Goal: Information Seeking & Learning: Learn about a topic

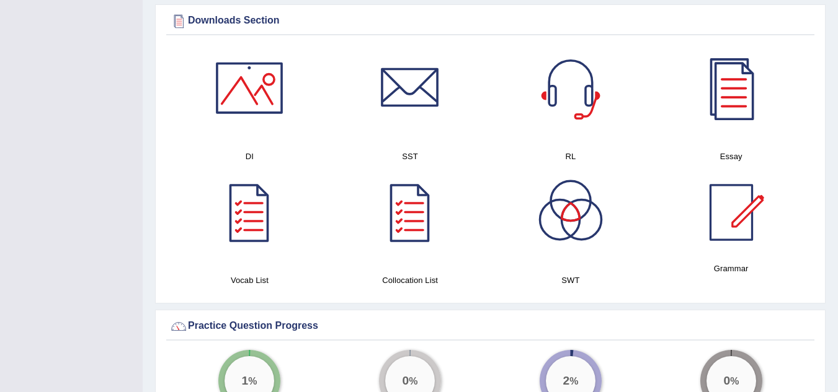
scroll to position [621, 0]
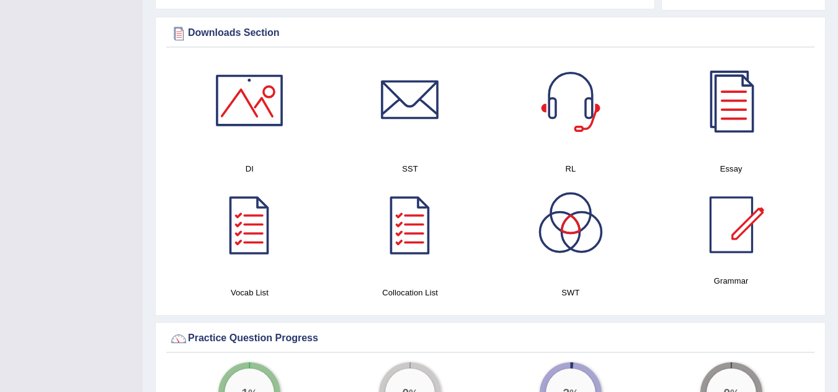
click at [740, 105] on div at bounding box center [731, 100] width 87 height 87
click at [249, 87] on div at bounding box center [249, 100] width 87 height 87
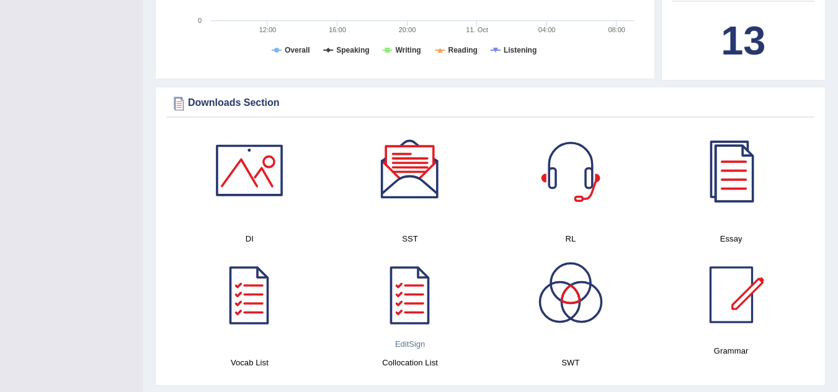
scroll to position [556, 0]
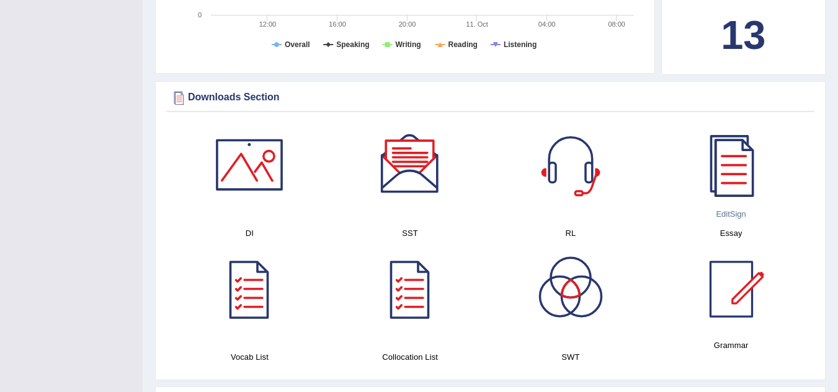
click at [742, 162] on div at bounding box center [731, 165] width 87 height 87
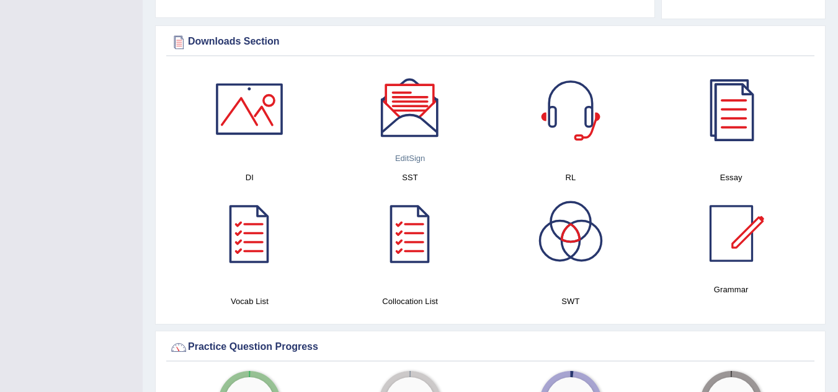
scroll to position [616, 0]
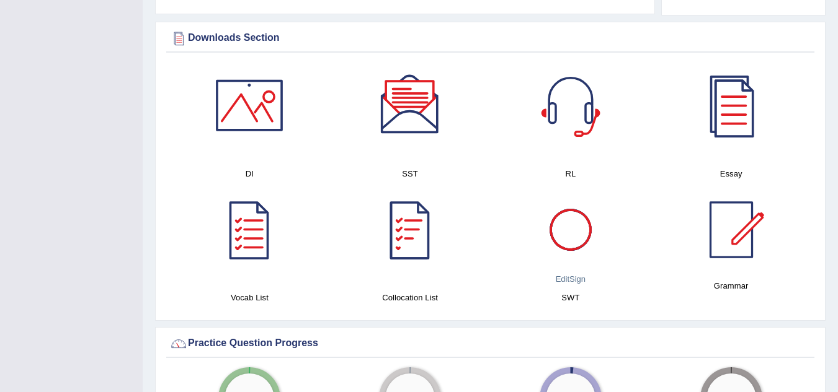
click at [561, 210] on div at bounding box center [570, 230] width 87 height 87
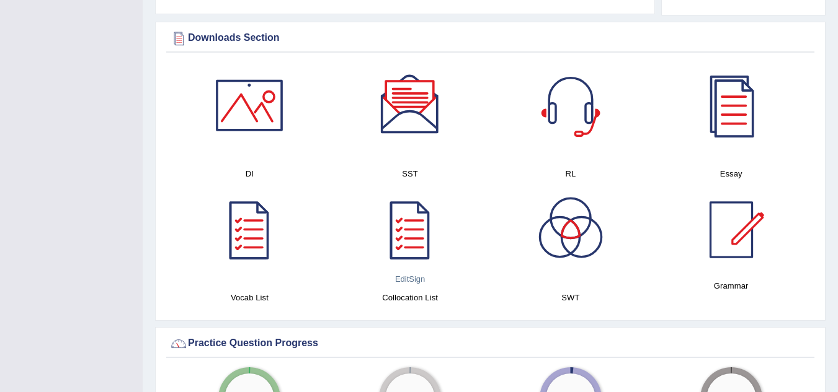
click at [402, 217] on div at bounding box center [409, 230] width 87 height 87
click at [569, 94] on div at bounding box center [570, 105] width 87 height 87
click at [411, 92] on div at bounding box center [409, 105] width 87 height 87
click at [736, 211] on div at bounding box center [731, 230] width 87 height 87
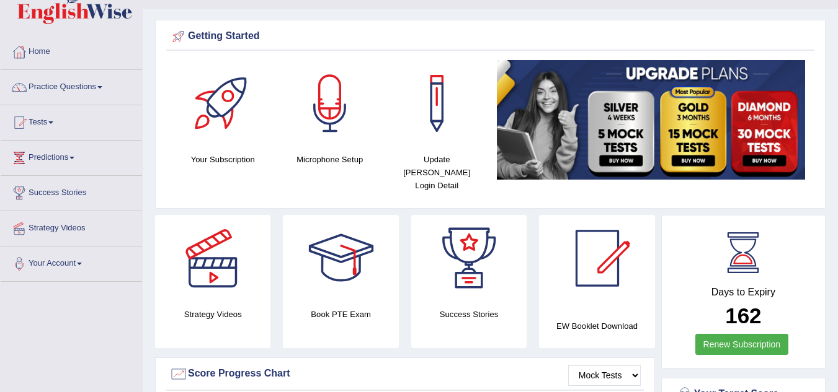
scroll to position [0, 0]
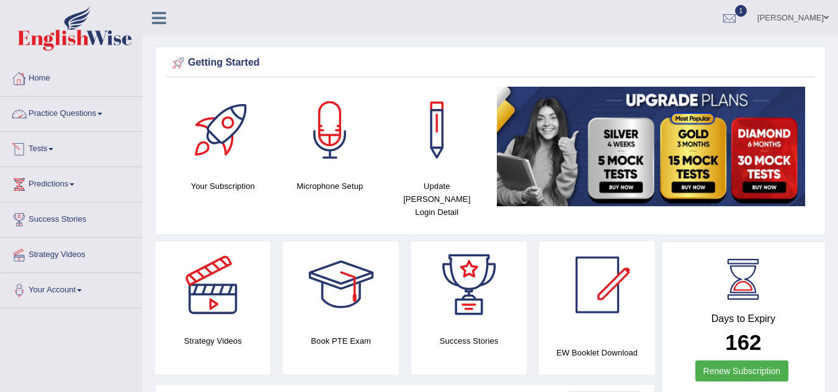
click at [104, 115] on link "Practice Questions" at bounding box center [71, 112] width 141 height 31
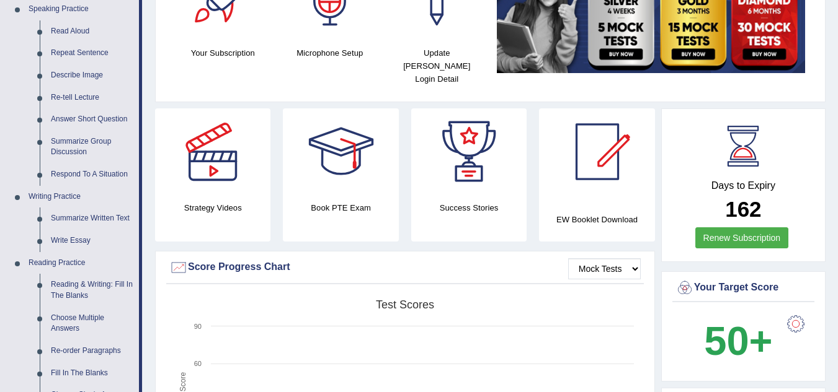
scroll to position [132, 0]
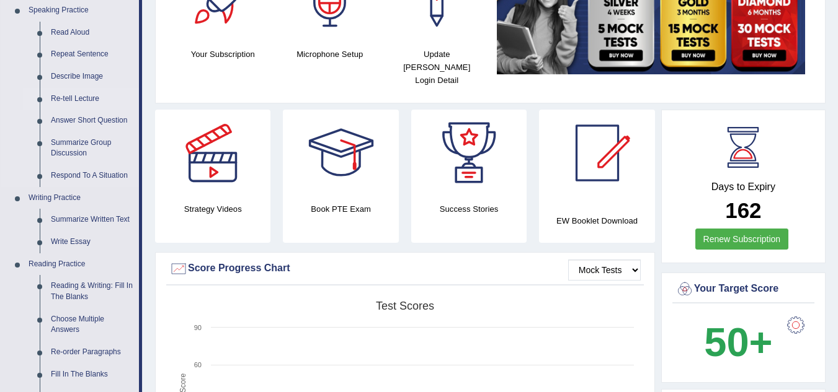
click at [82, 97] on link "Re-tell Lecture" at bounding box center [92, 99] width 94 height 22
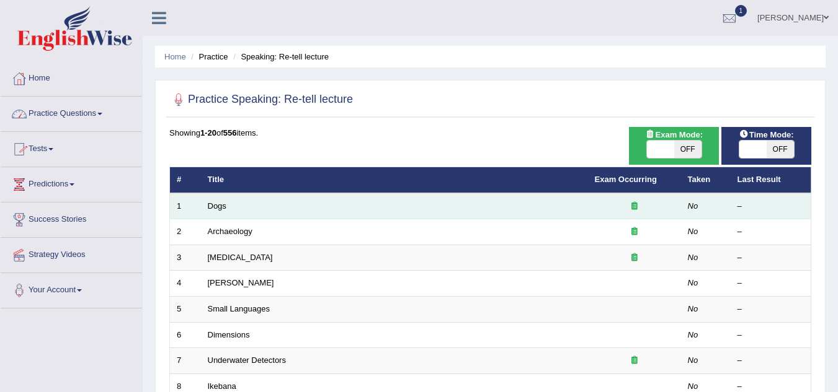
click at [233, 208] on td "Dogs" at bounding box center [394, 206] width 387 height 26
click at [301, 214] on td "Dogs" at bounding box center [394, 206] width 387 height 26
click at [572, 211] on td "Dogs" at bounding box center [394, 206] width 387 height 26
click at [215, 207] on link "Dogs" at bounding box center [217, 206] width 19 height 9
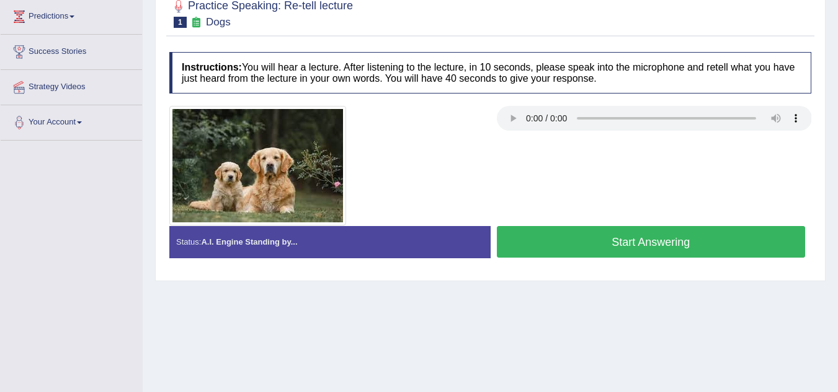
scroll to position [169, 0]
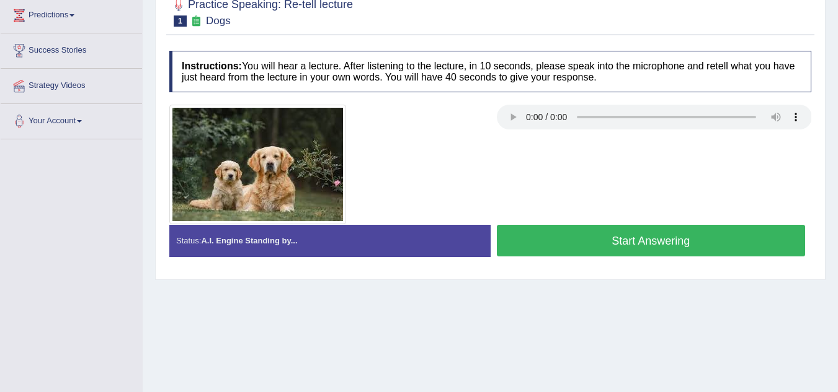
click at [644, 245] on button "Start Answering" at bounding box center [651, 241] width 309 height 32
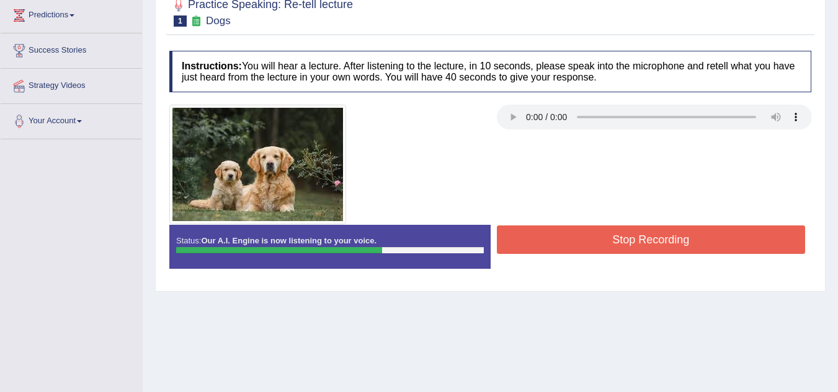
click at [644, 245] on button "Stop Recording" at bounding box center [651, 240] width 309 height 29
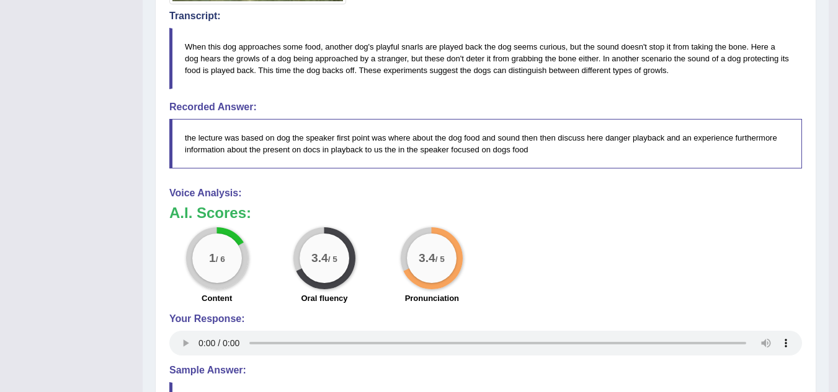
scroll to position [390, 0]
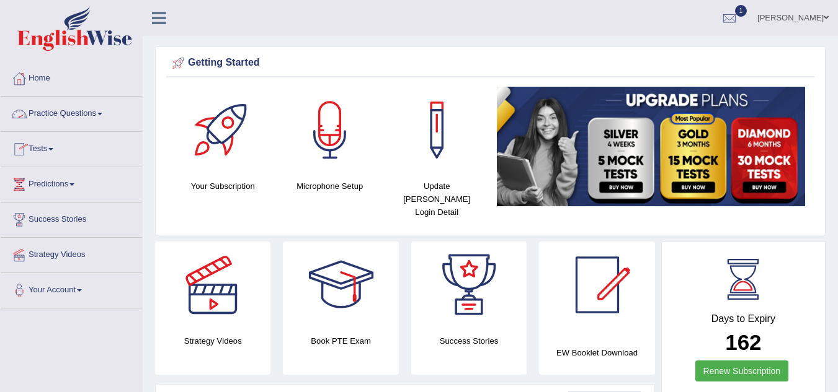
click at [102, 113] on span at bounding box center [99, 114] width 5 height 2
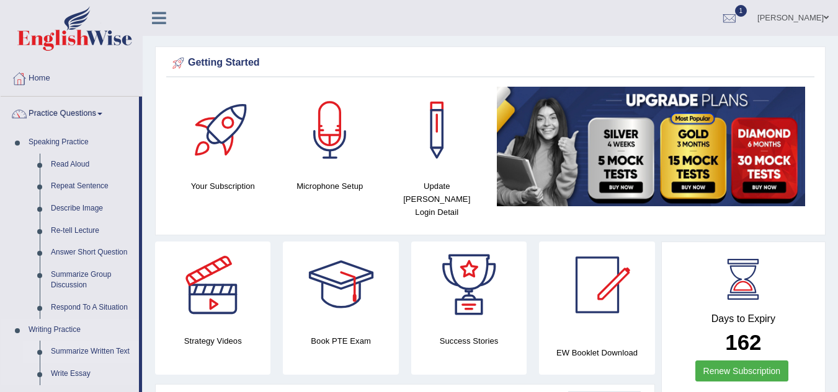
click at [83, 347] on link "Summarize Written Text" at bounding box center [92, 352] width 94 height 22
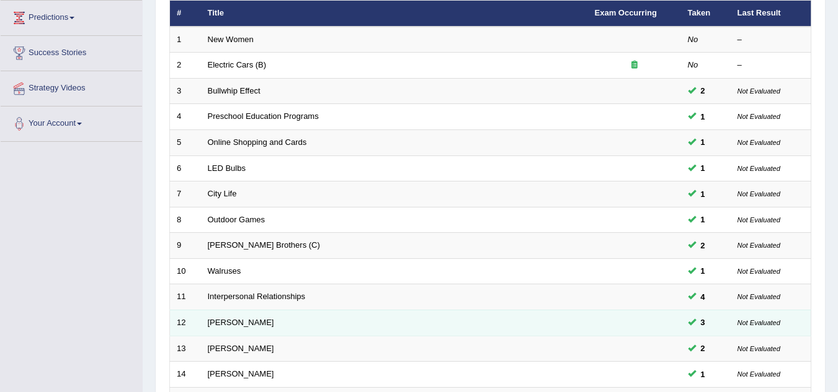
scroll to position [167, 0]
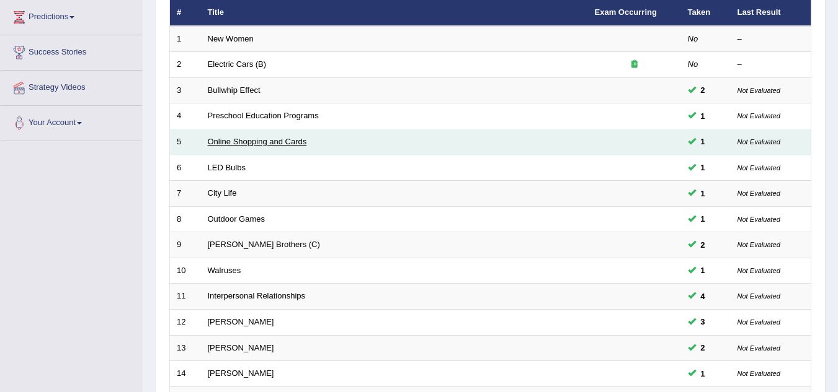
click at [231, 144] on link "Online Shopping and Cards" at bounding box center [257, 141] width 99 height 9
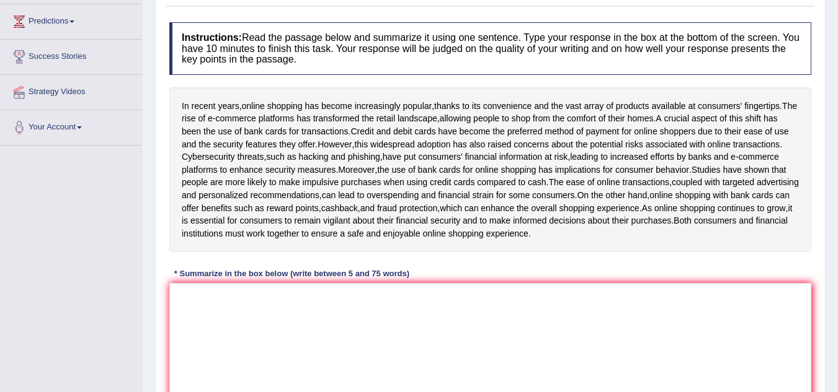
scroll to position [164, 0]
click at [233, 359] on textarea at bounding box center [490, 343] width 642 height 120
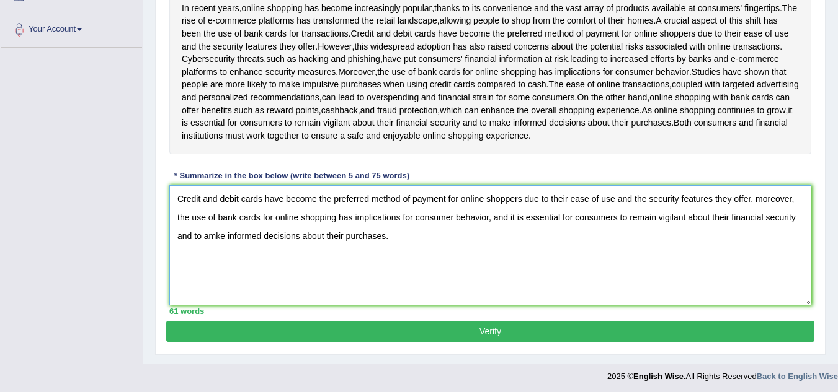
scroll to position [290, 0]
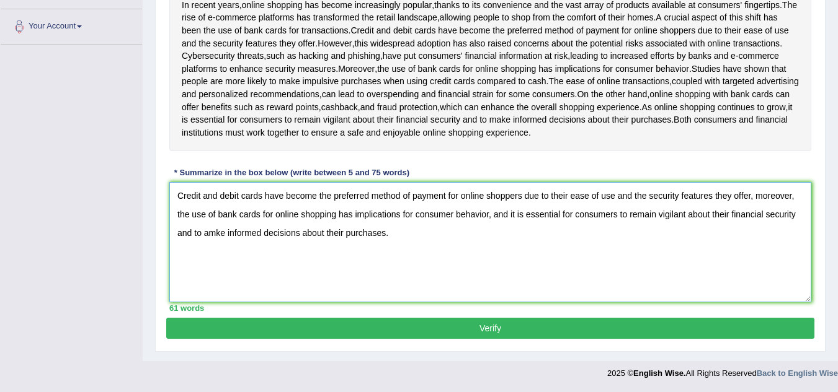
type textarea "Credit and debit cards have become the preferred method of payment for online s…"
click at [439, 329] on button "Verify" at bounding box center [490, 328] width 648 height 21
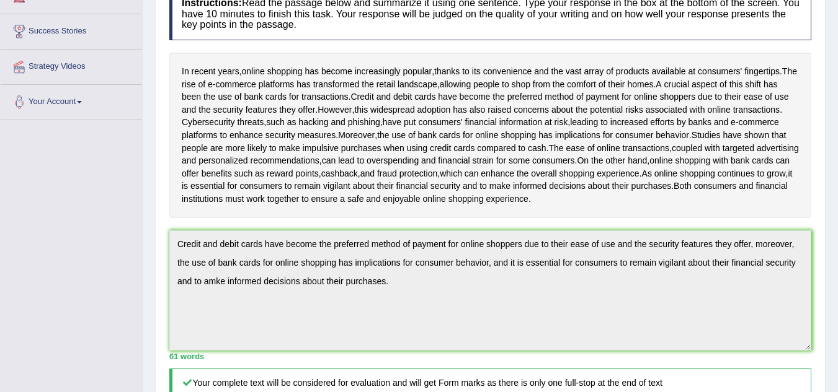
scroll to position [0, 0]
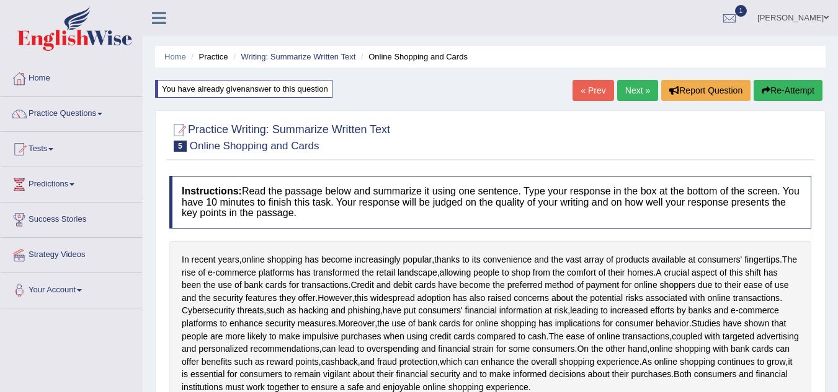
click at [638, 99] on link "Next »" at bounding box center [637, 90] width 41 height 21
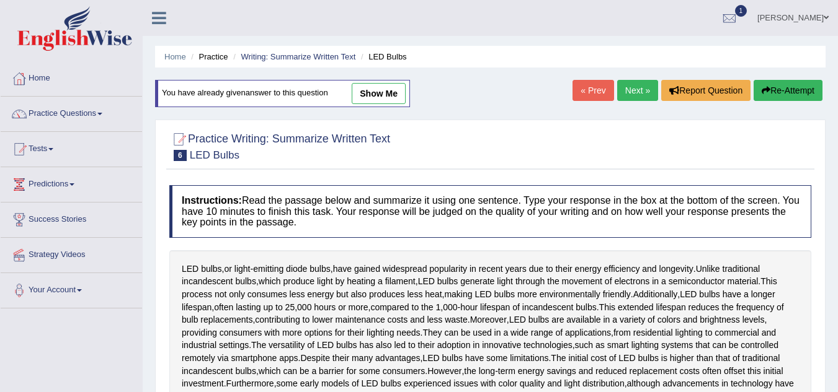
drag, startPoint x: 438, startPoint y: 328, endPoint x: 407, endPoint y: 345, distance: 35.5
click at [407, 345] on div "LED bulbs , or light - emitting diode bulbs , have gained widespread popularity…" at bounding box center [490, 339] width 642 height 178
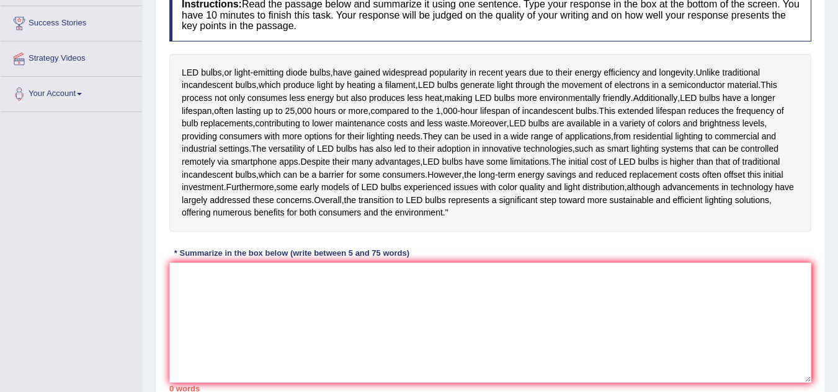
scroll to position [316, 0]
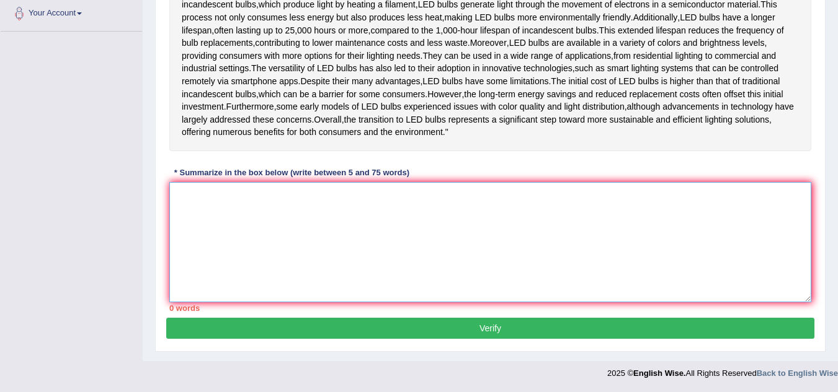
click at [244, 233] on textarea at bounding box center [490, 242] width 642 height 120
type textarea "4 cxtrgfvq1``````````"
click at [301, 165] on div "Instructions: Read the passage below and summarize it using one sentence. Type …" at bounding box center [490, 110] width 648 height 416
